Goal: Browse casually

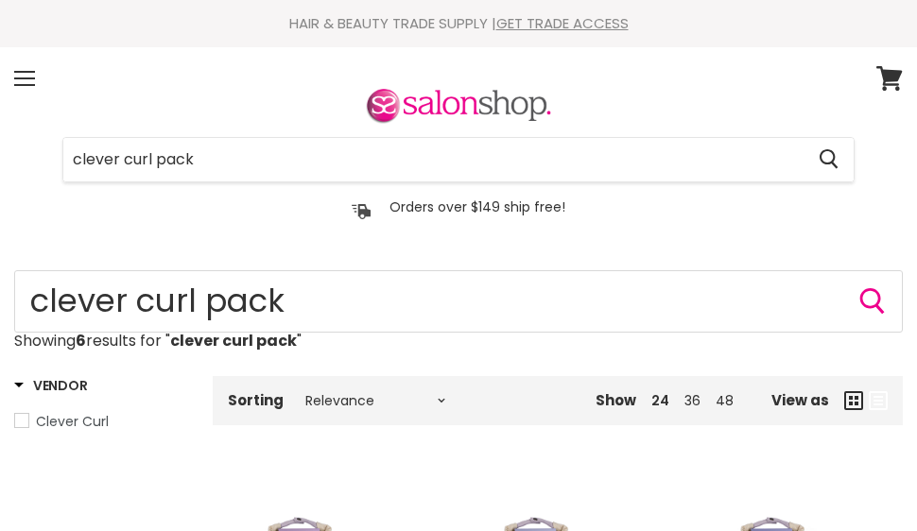
scroll to position [1134, 0]
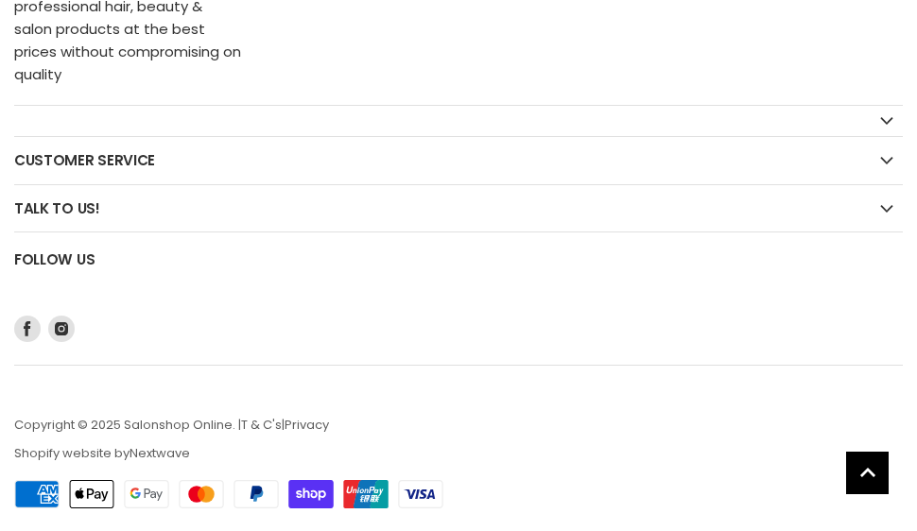
scroll to position [1847, 0]
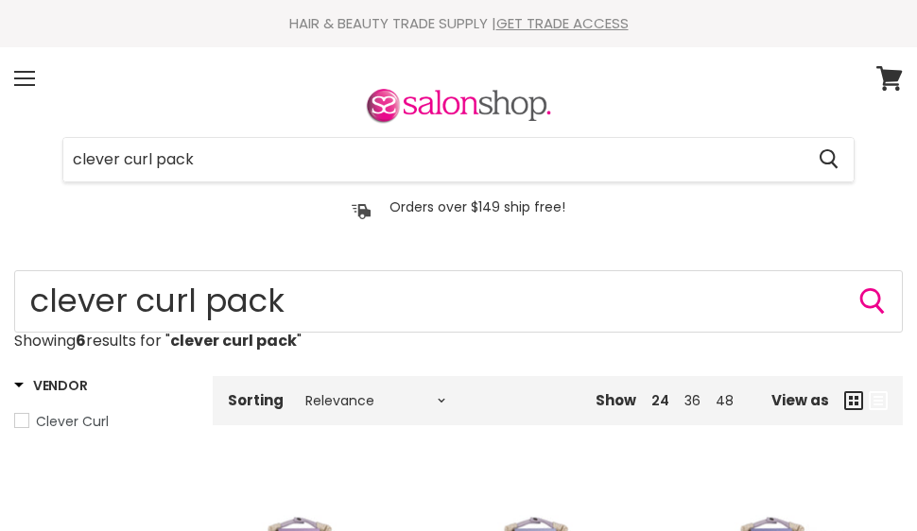
click at [414, 49] on section "Menu clever curl pack Cancel" at bounding box center [458, 145] width 917 height 197
click at [487, 118] on img at bounding box center [458, 107] width 189 height 40
click at [238, 94] on div "clever curl pack Cancel Orders over $149 ship free!" at bounding box center [458, 155] width 889 height 140
